Goal: Check status: Check status

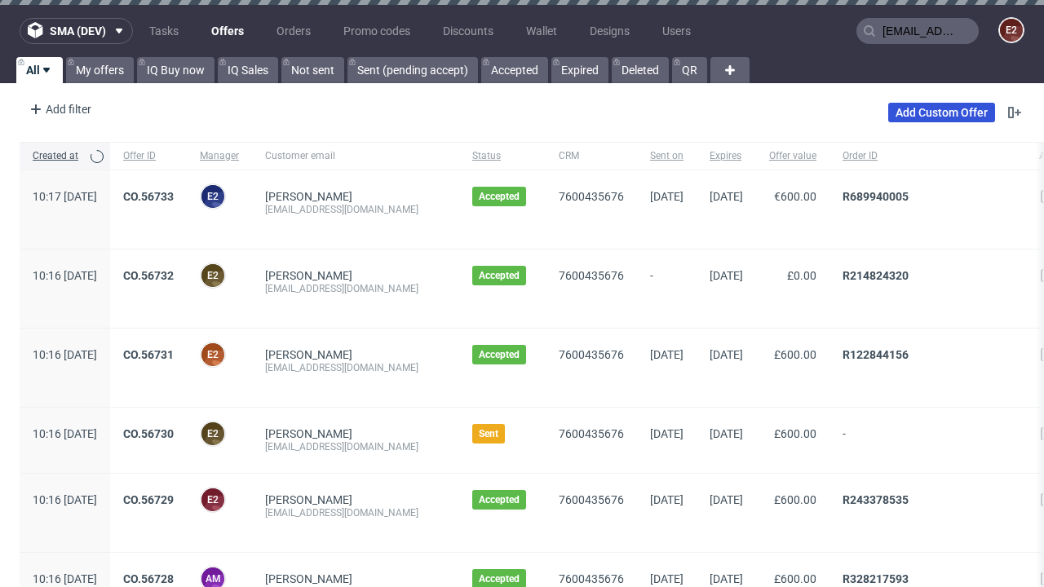
type input "[EMAIL_ADDRESS][DOMAIN_NAME]"
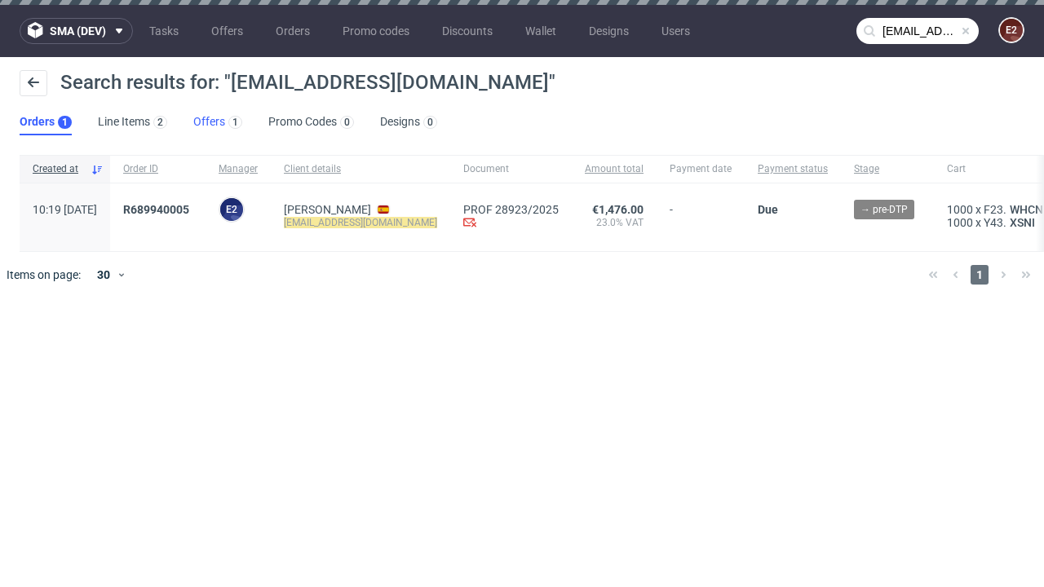
click at [218, 122] on link "Offers 1" at bounding box center [217, 122] width 49 height 26
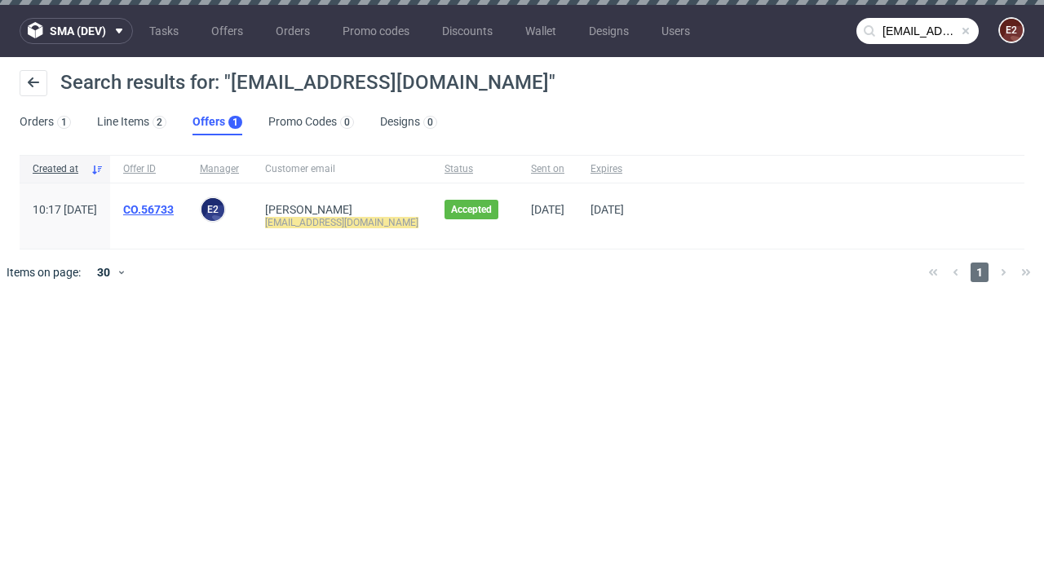
click at [174, 210] on link "CO.56733" at bounding box center [148, 209] width 51 height 13
